Goal: Find specific page/section: Find specific page/section

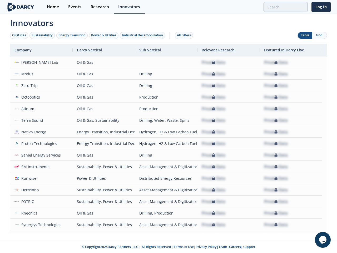
click at [19, 35] on div "Oil & Gas" at bounding box center [19, 35] width 14 height 5
click at [42, 35] on div "Sustainability" at bounding box center [42, 35] width 21 height 5
click at [72, 35] on div "Energy Transition" at bounding box center [72, 35] width 27 height 5
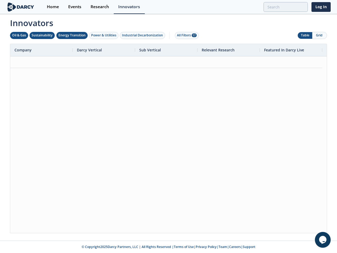
click at [104, 35] on div "Power & Utilities" at bounding box center [103, 35] width 25 height 5
click at [144, 35] on div "Industrial Decarbonization" at bounding box center [142, 35] width 41 height 5
